Goal: Information Seeking & Learning: Find specific fact

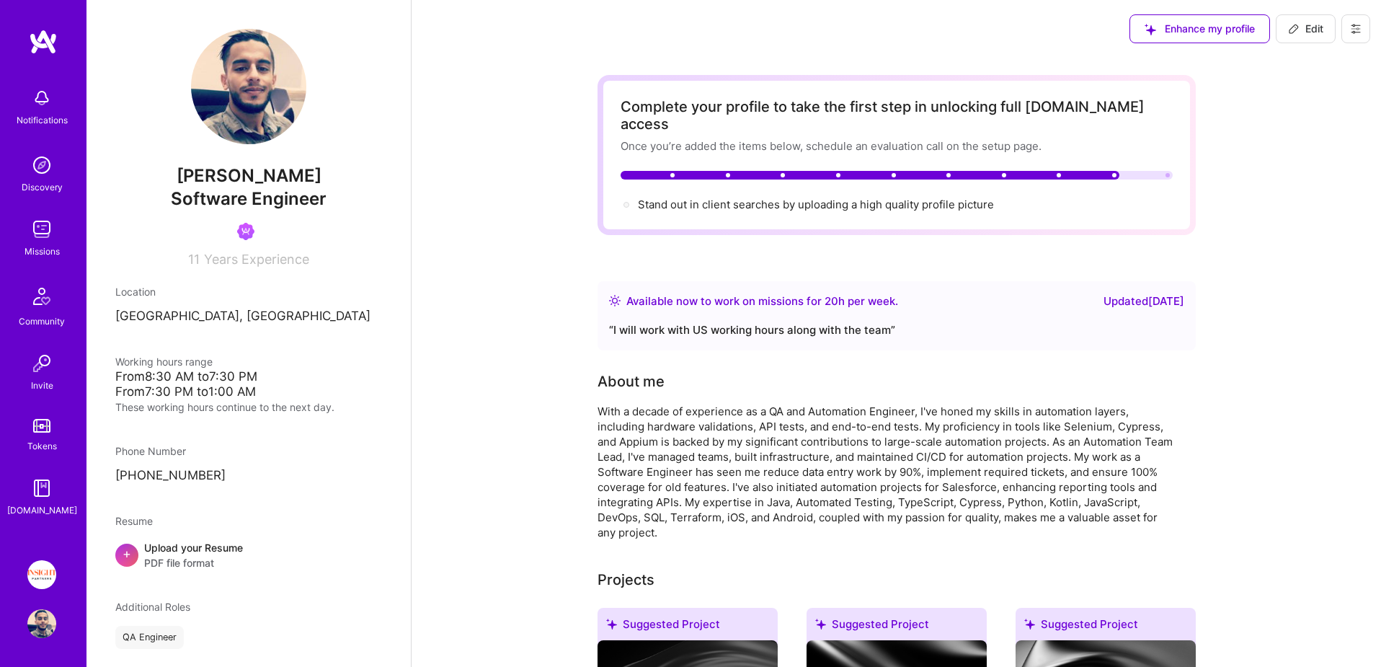
click at [44, 428] on img at bounding box center [41, 426] width 17 height 14
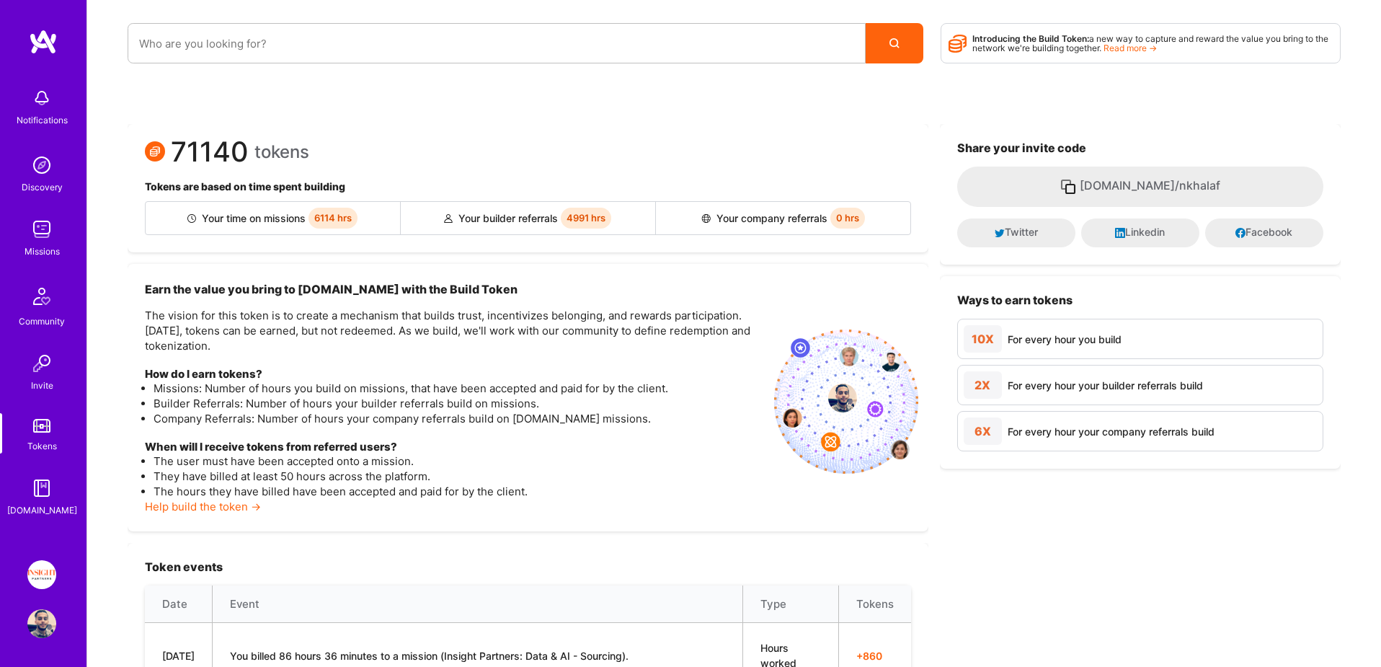
click at [36, 293] on img at bounding box center [42, 296] width 35 height 35
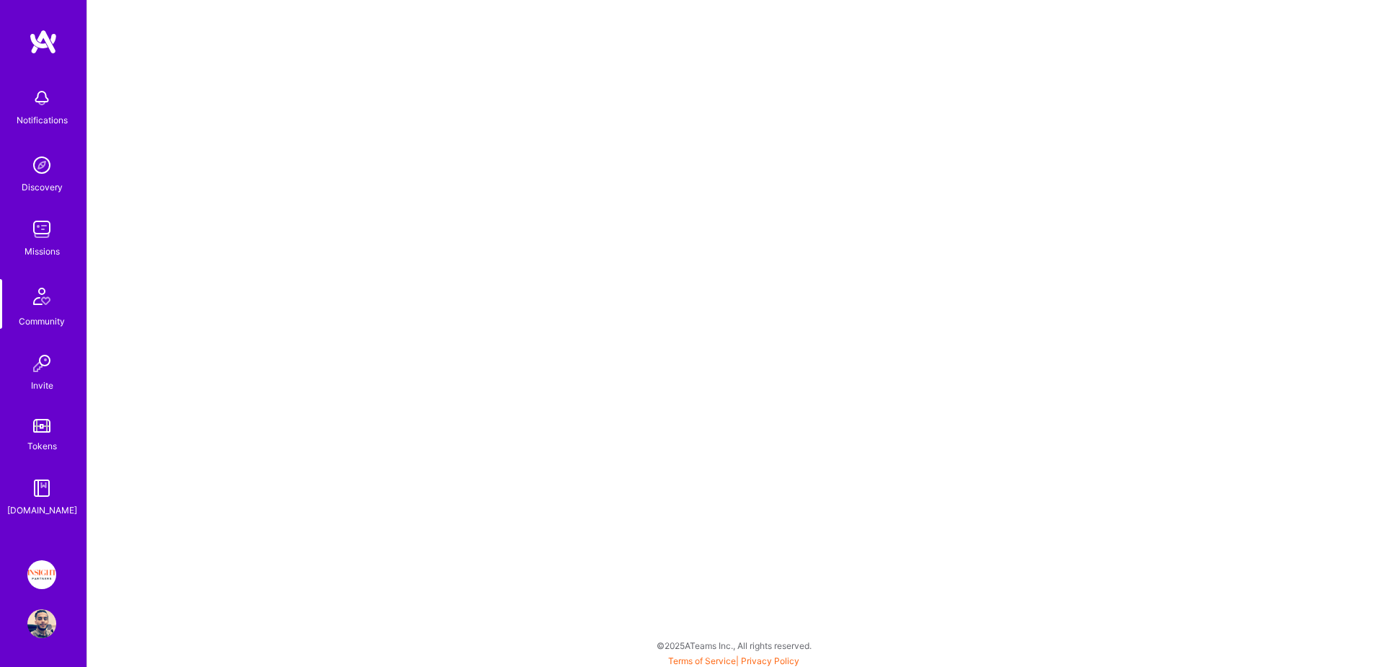
scroll to position [4, 0]
click at [39, 368] on img at bounding box center [41, 363] width 29 height 29
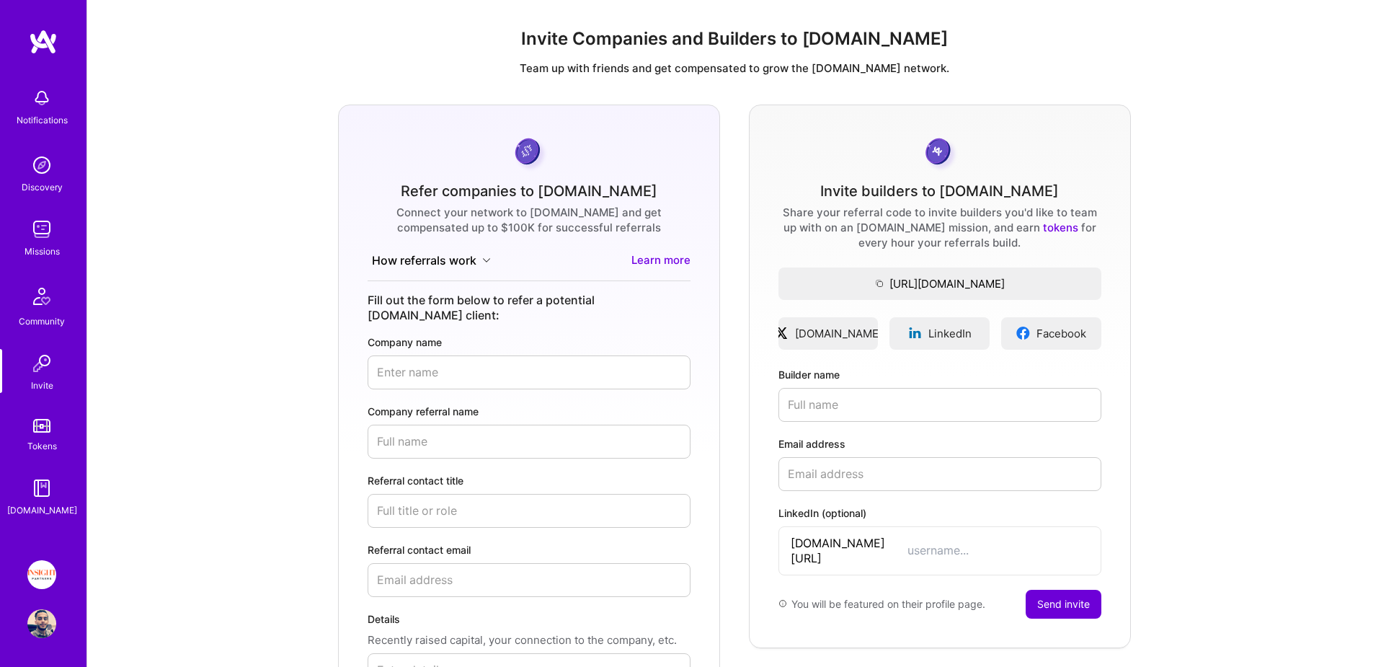
click at [35, 172] on img at bounding box center [41, 165] width 29 height 29
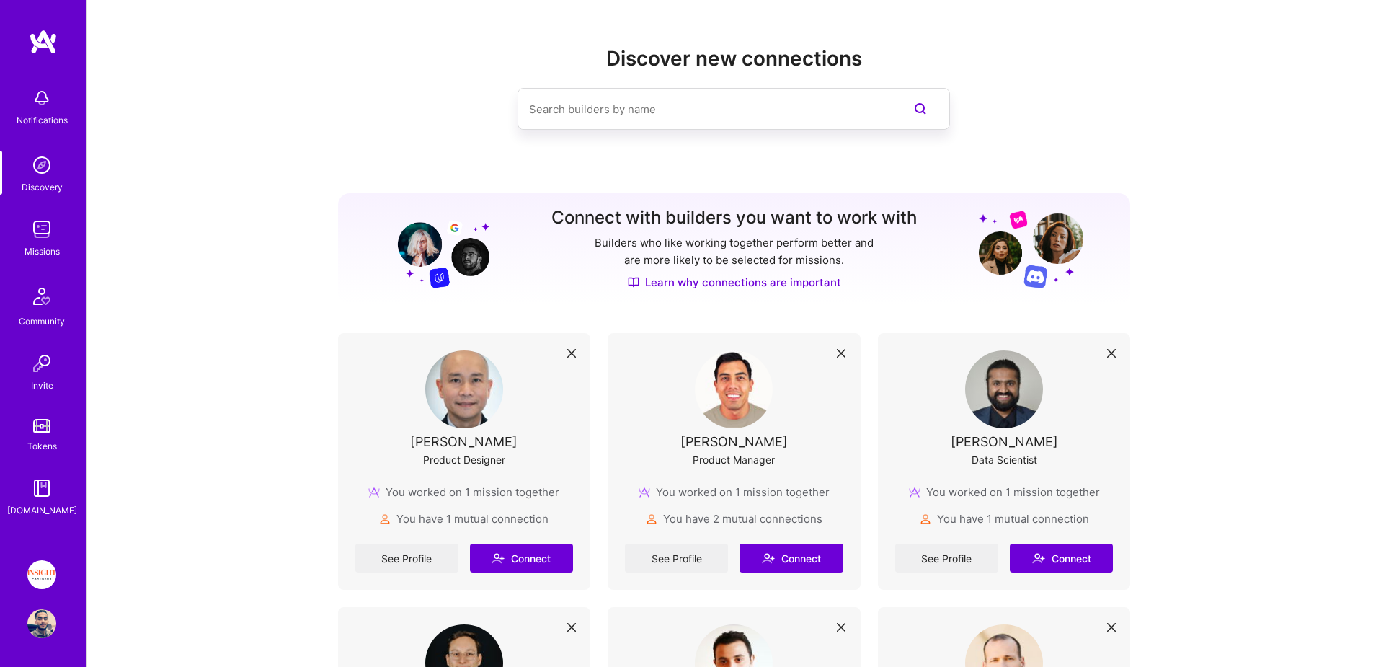
click at [43, 360] on img at bounding box center [41, 363] width 29 height 29
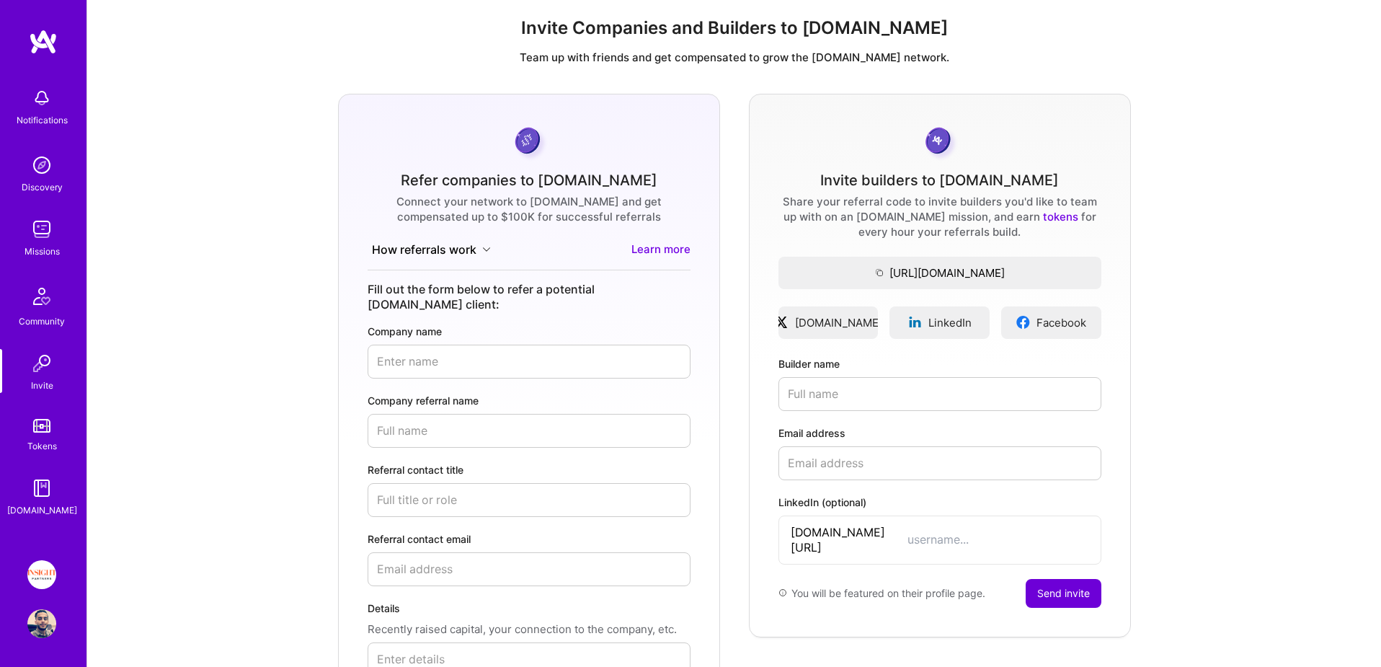
scroll to position [13, 0]
click at [44, 620] on img at bounding box center [41, 623] width 29 height 29
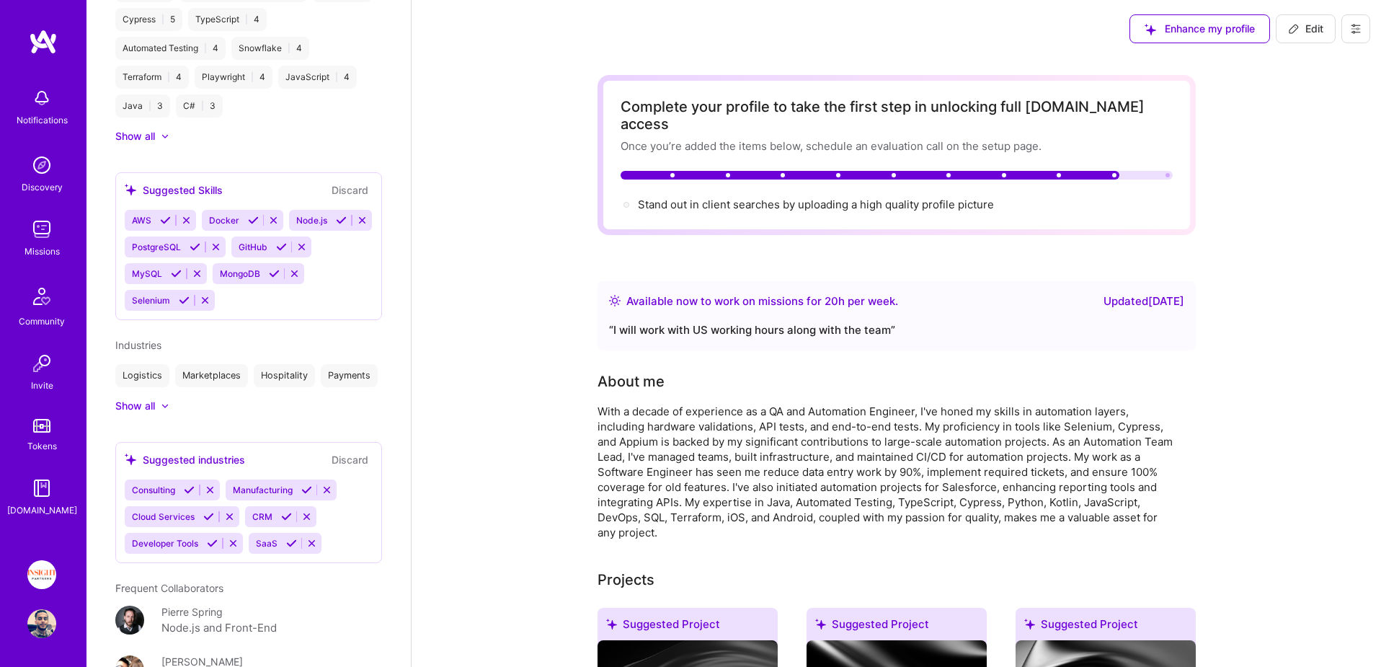
scroll to position [1187, 0]
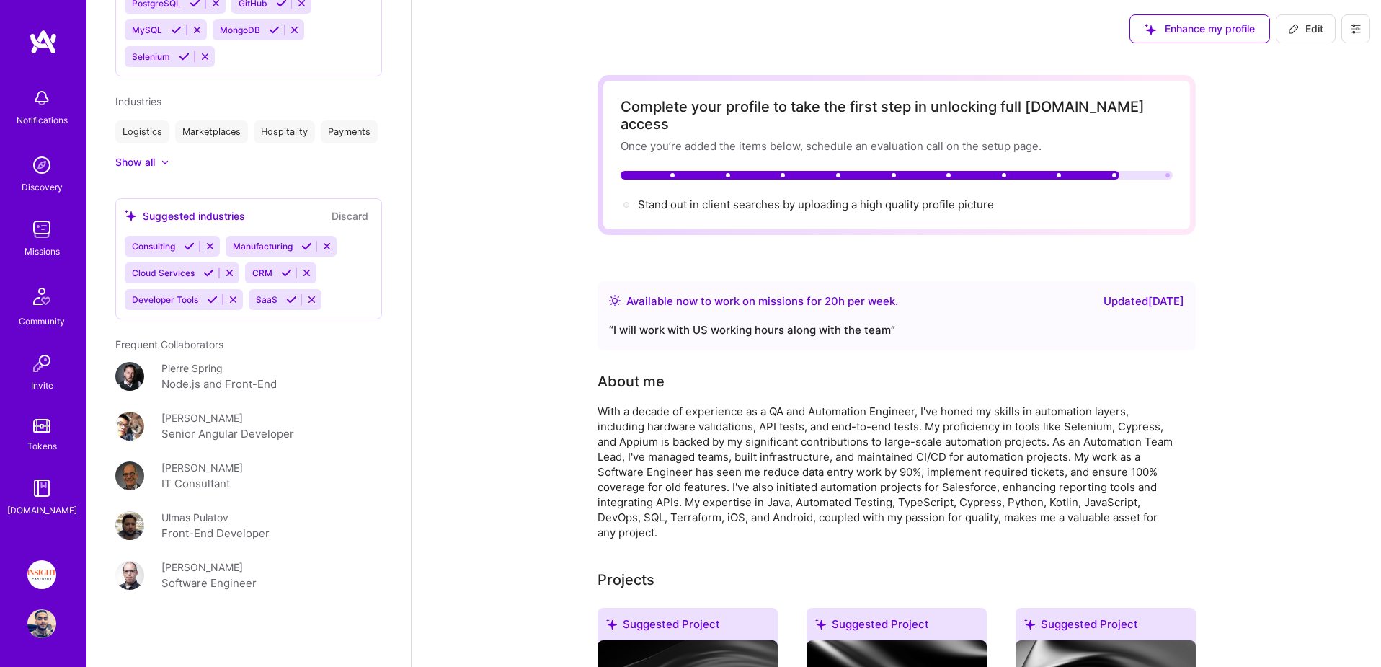
click at [43, 427] on img at bounding box center [41, 426] width 17 height 14
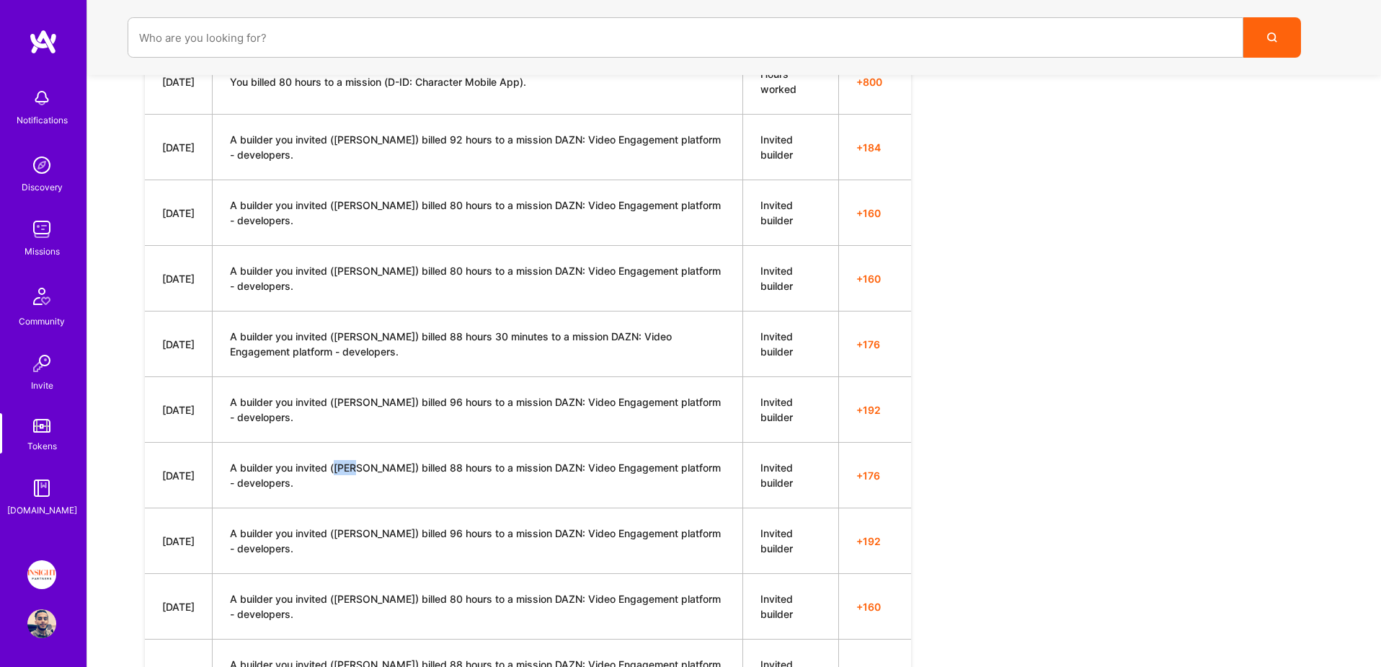
scroll to position [6413, 0]
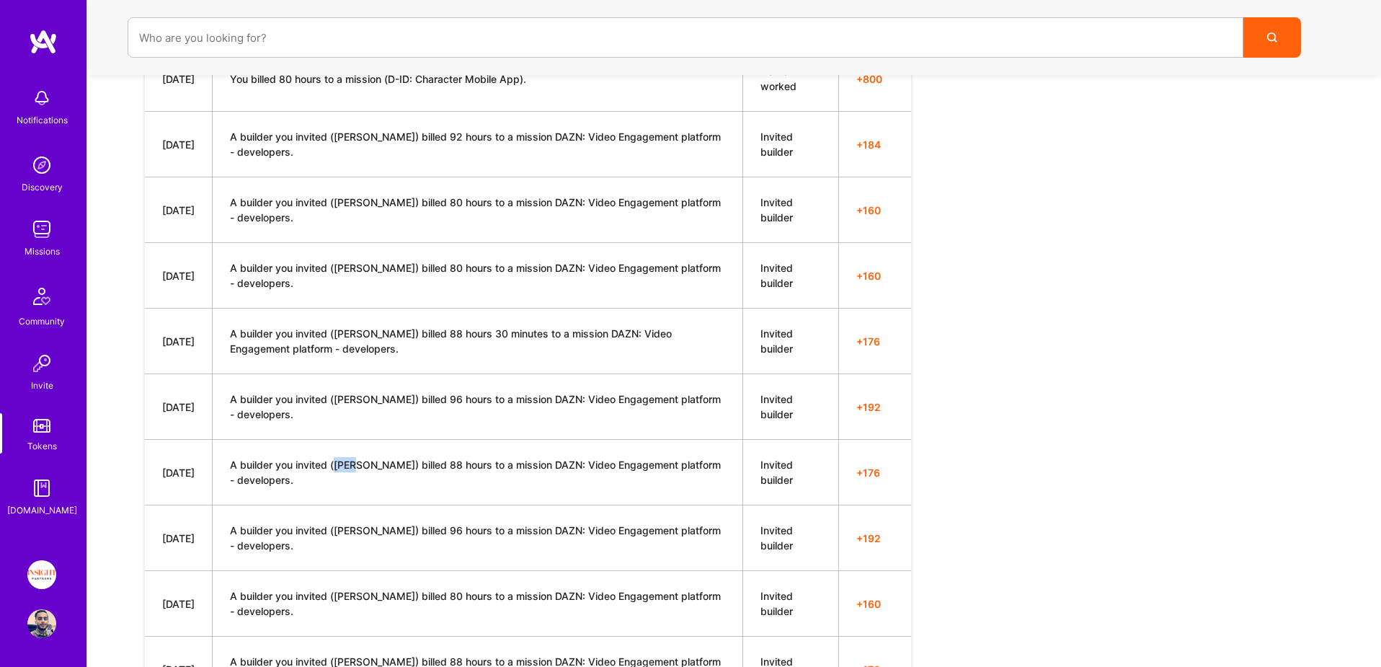
drag, startPoint x: 359, startPoint y: 470, endPoint x: 339, endPoint y: 471, distance: 20.2
click at [339, 471] on td "A builder you invited ([PERSON_NAME]) billed 88 hours to a mission DAZN: Video …" at bounding box center [478, 473] width 530 height 66
copy td "Raed"
click at [39, 105] on img at bounding box center [41, 98] width 29 height 29
click at [38, 173] on img at bounding box center [41, 165] width 29 height 29
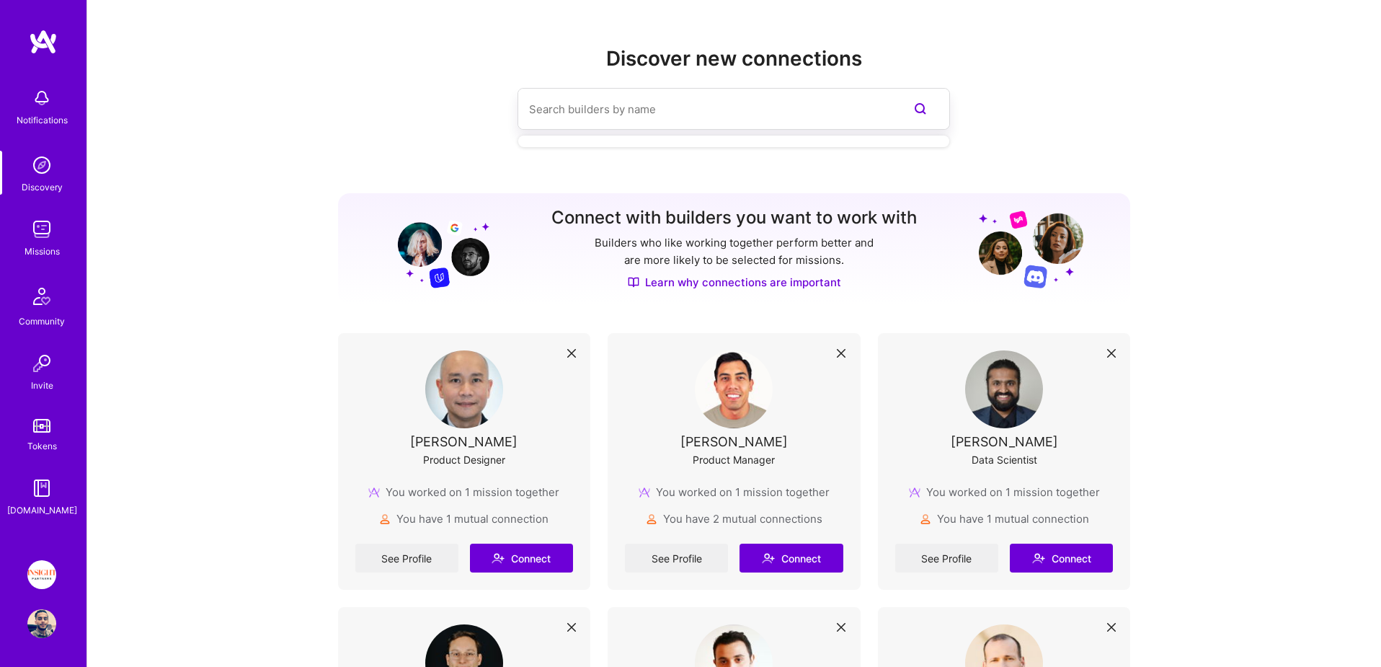
click at [578, 110] on input at bounding box center [705, 109] width 352 height 37
paste input "Raed"
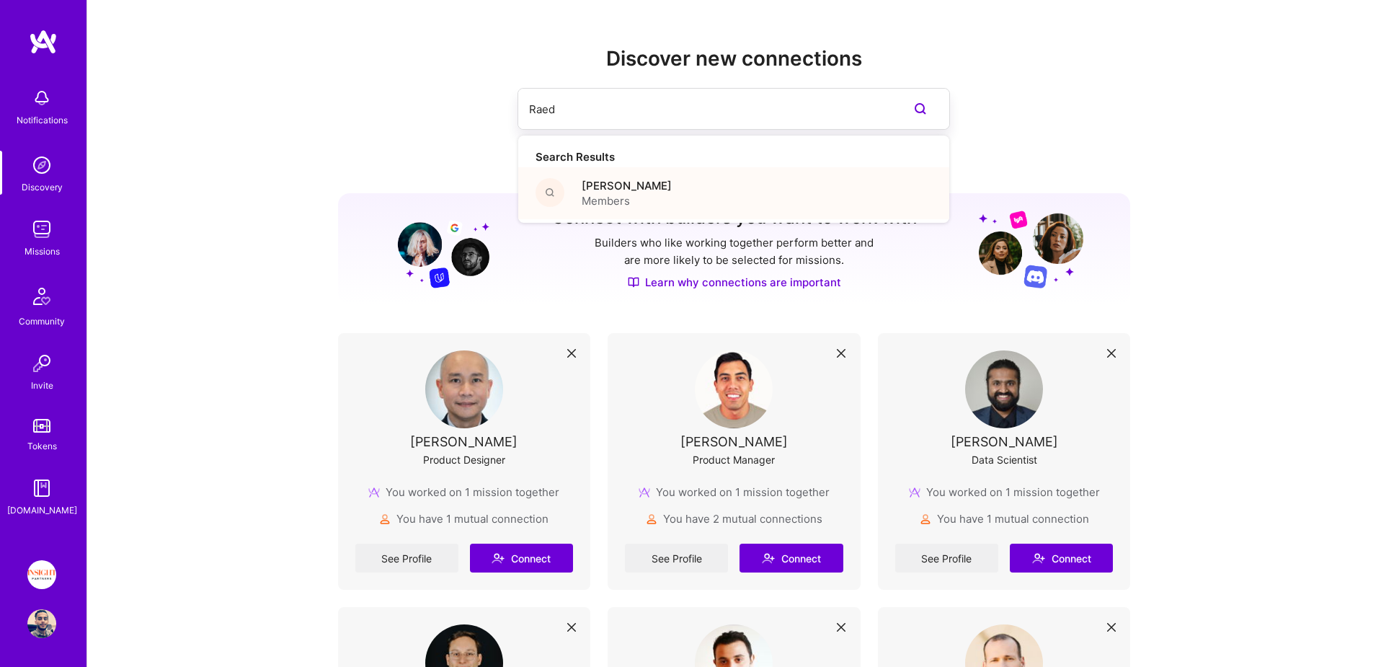
type input "Raed"
click at [615, 189] on span "[PERSON_NAME]" at bounding box center [627, 185] width 90 height 15
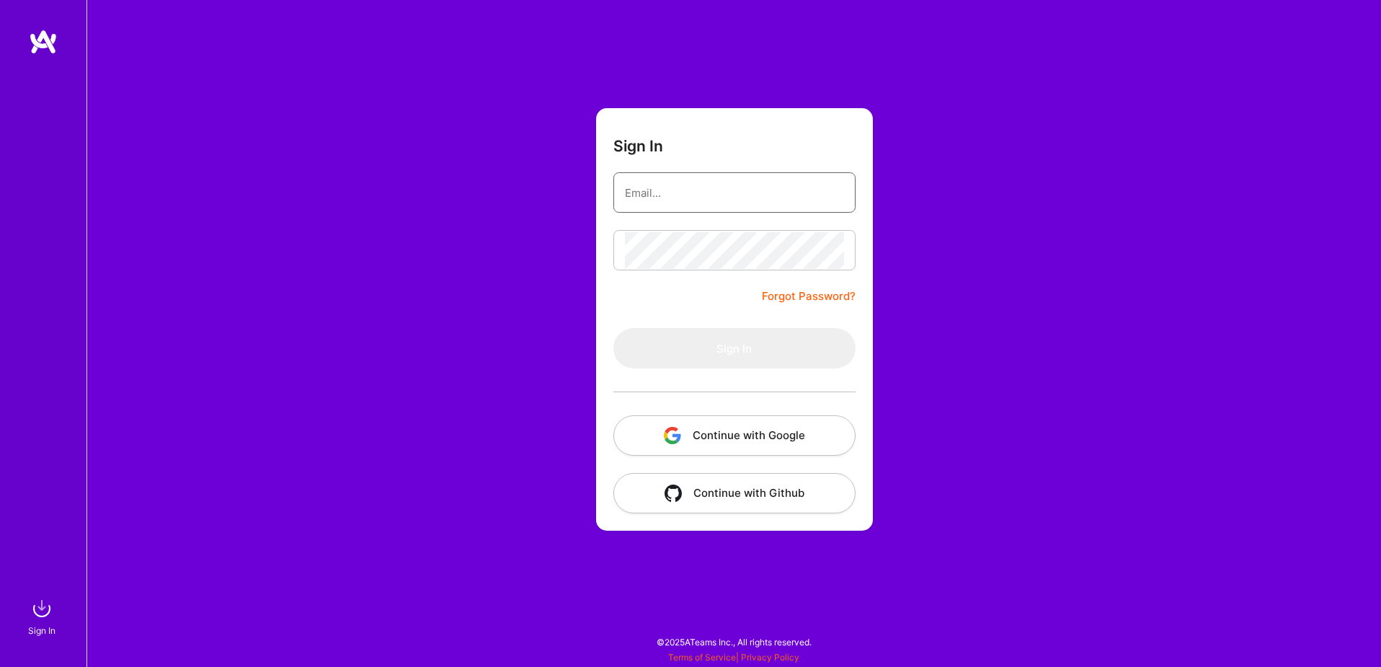
type input "sarahjanemills@gmail.com"
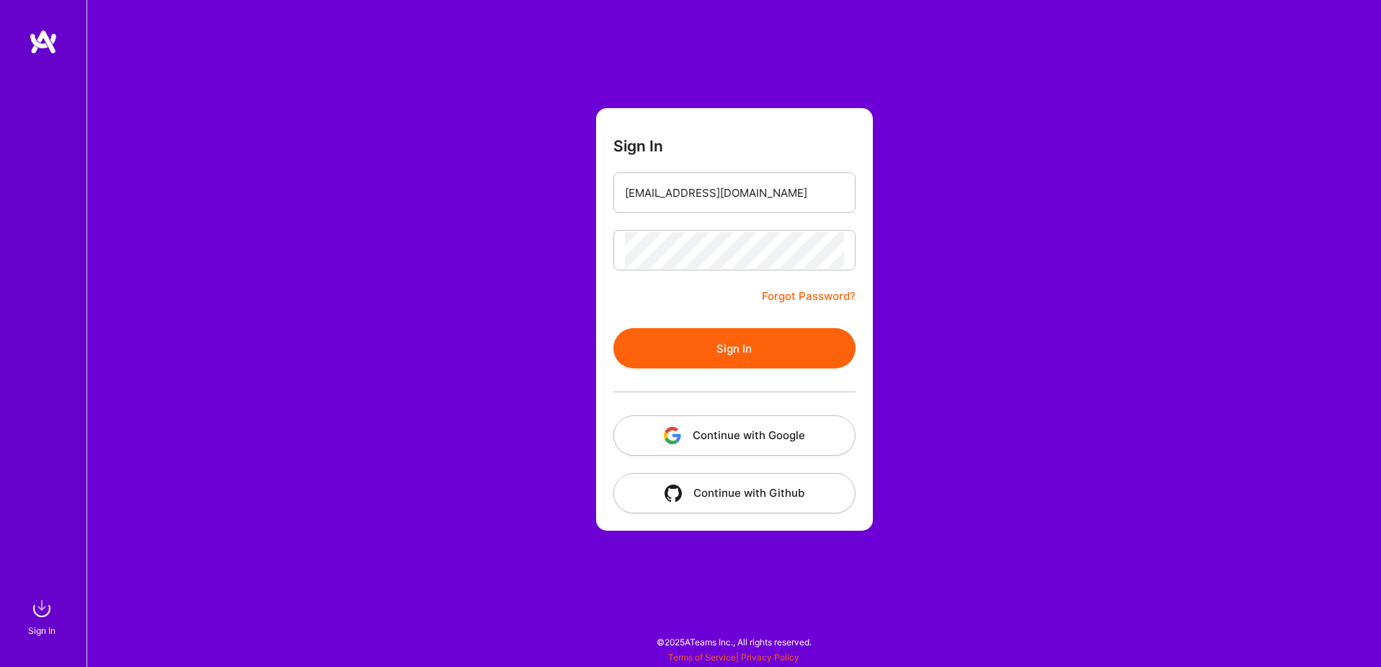
click at [792, 425] on button "Continue with Google" at bounding box center [734, 435] width 242 height 40
